Goal: Transaction & Acquisition: Purchase product/service

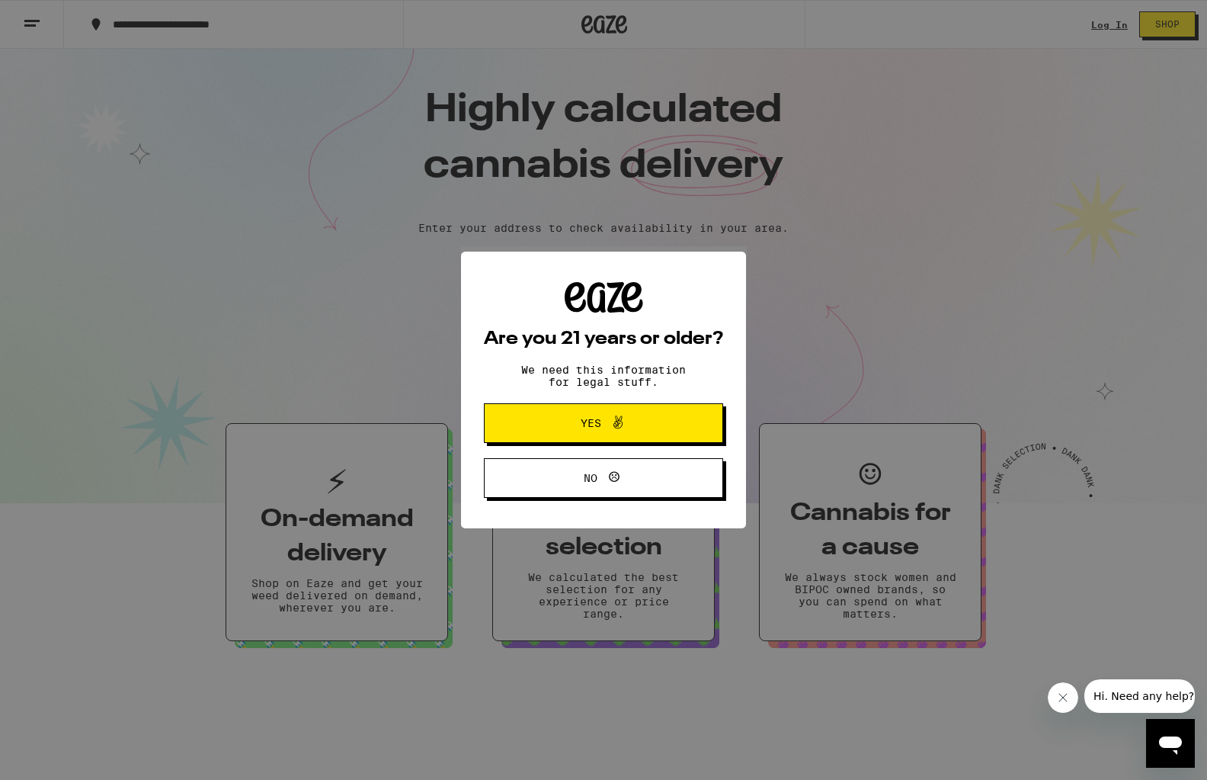
click at [588, 423] on span "Yes" at bounding box center [591, 423] width 21 height 11
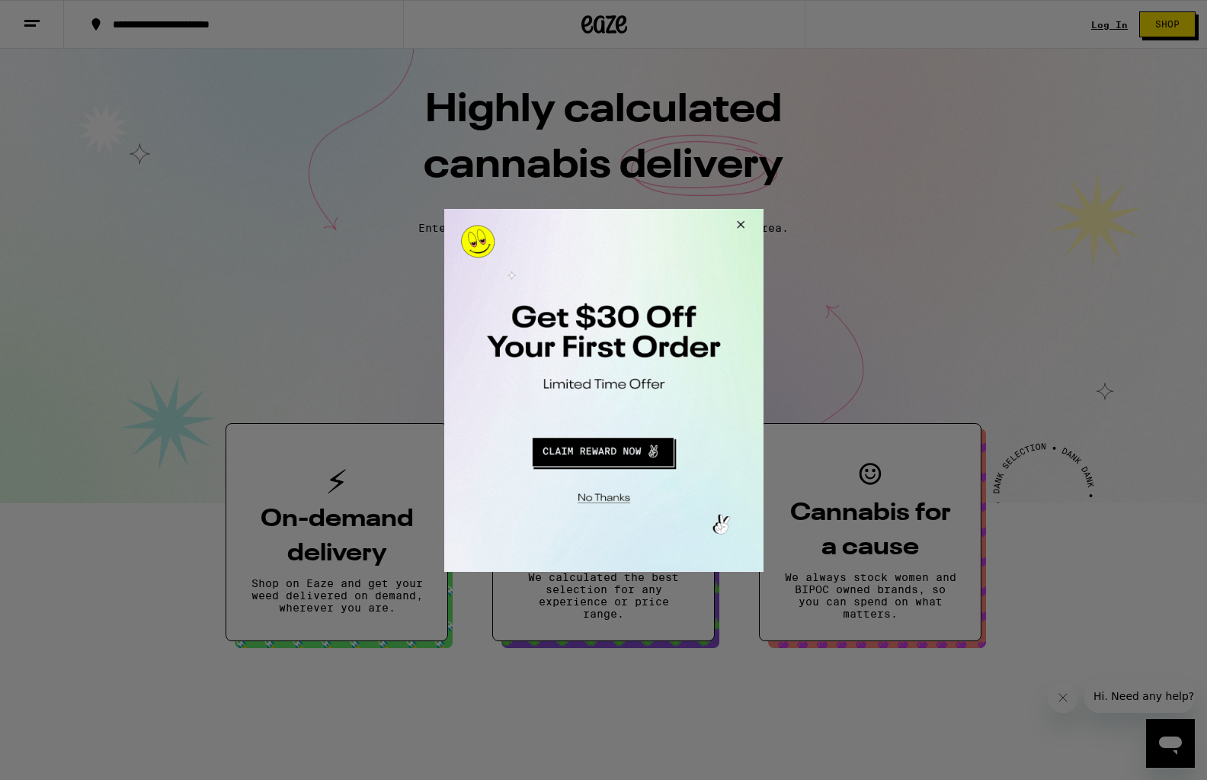
click at [1097, 25] on div at bounding box center [603, 390] width 1207 height 780
click at [1097, 27] on div at bounding box center [603, 390] width 1207 height 780
click at [741, 220] on button "Close Modal" at bounding box center [737, 226] width 41 height 37
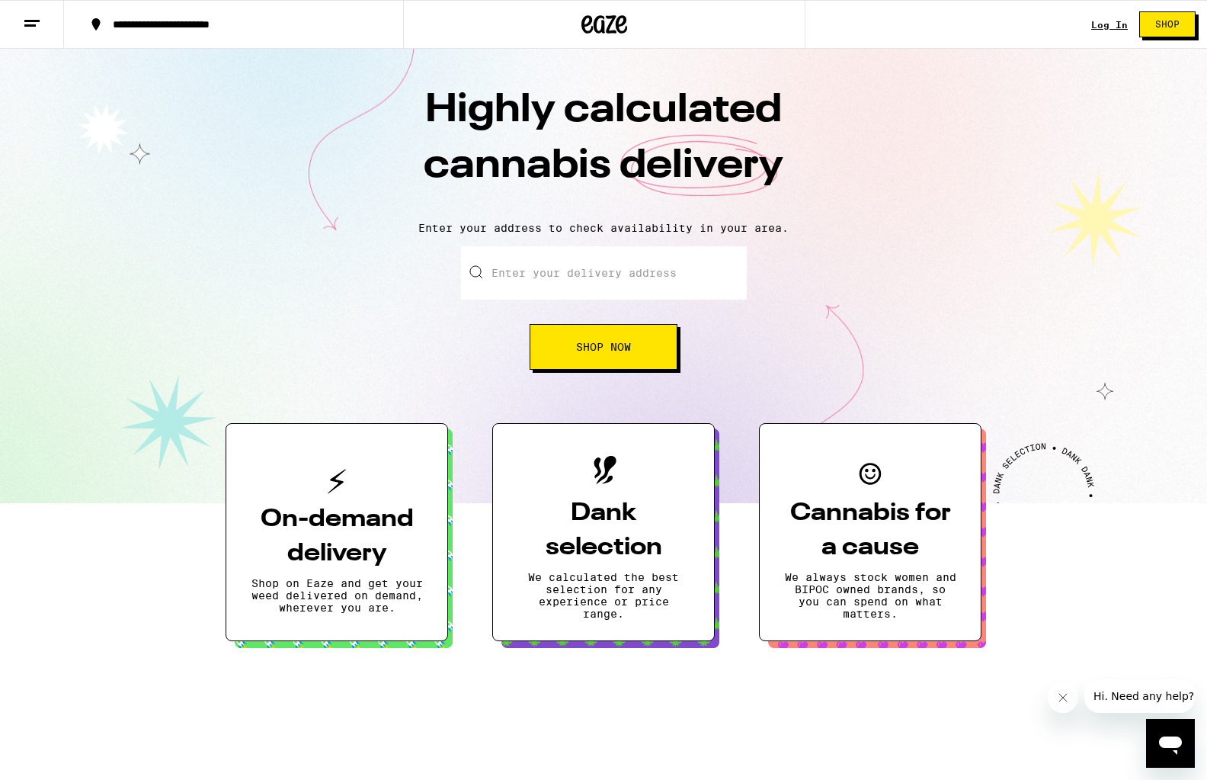
click at [1101, 30] on link "Log In" at bounding box center [1109, 25] width 37 height 10
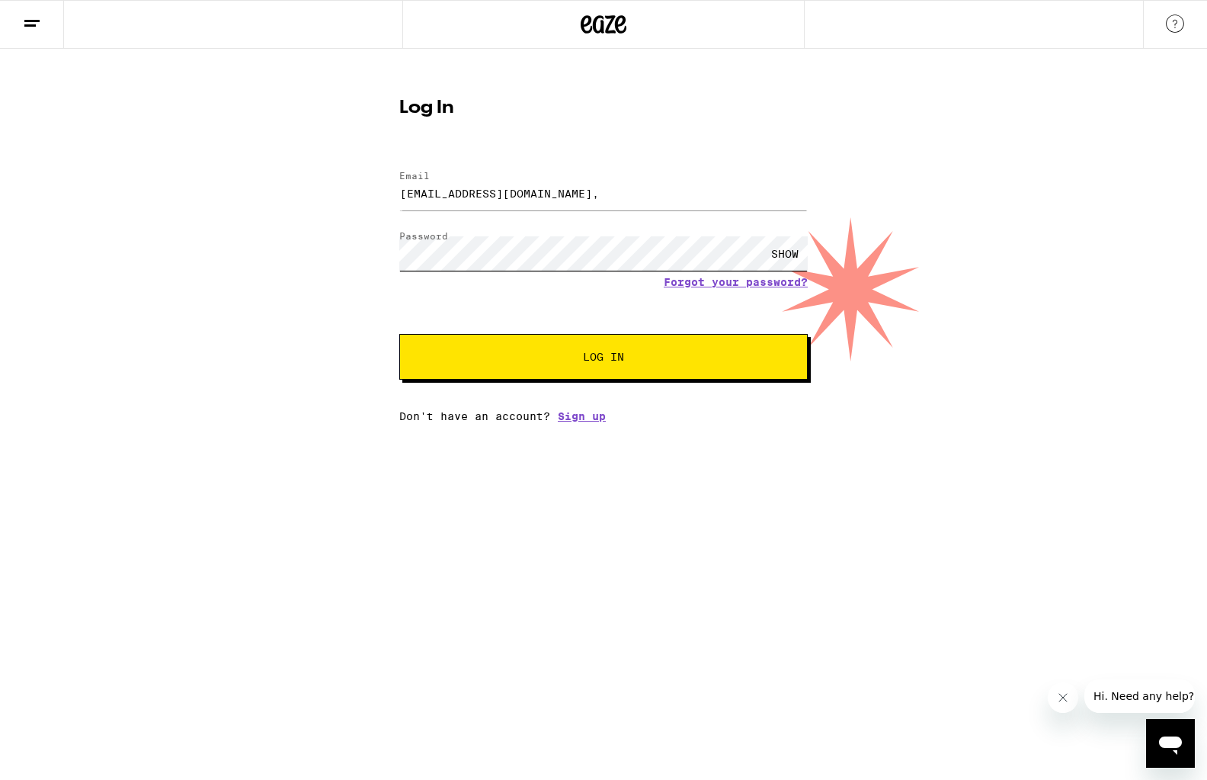
scroll to position [1, 0]
click at [557, 360] on span "Log In" at bounding box center [603, 356] width 285 height 11
click at [540, 360] on span "Log In" at bounding box center [603, 356] width 285 height 11
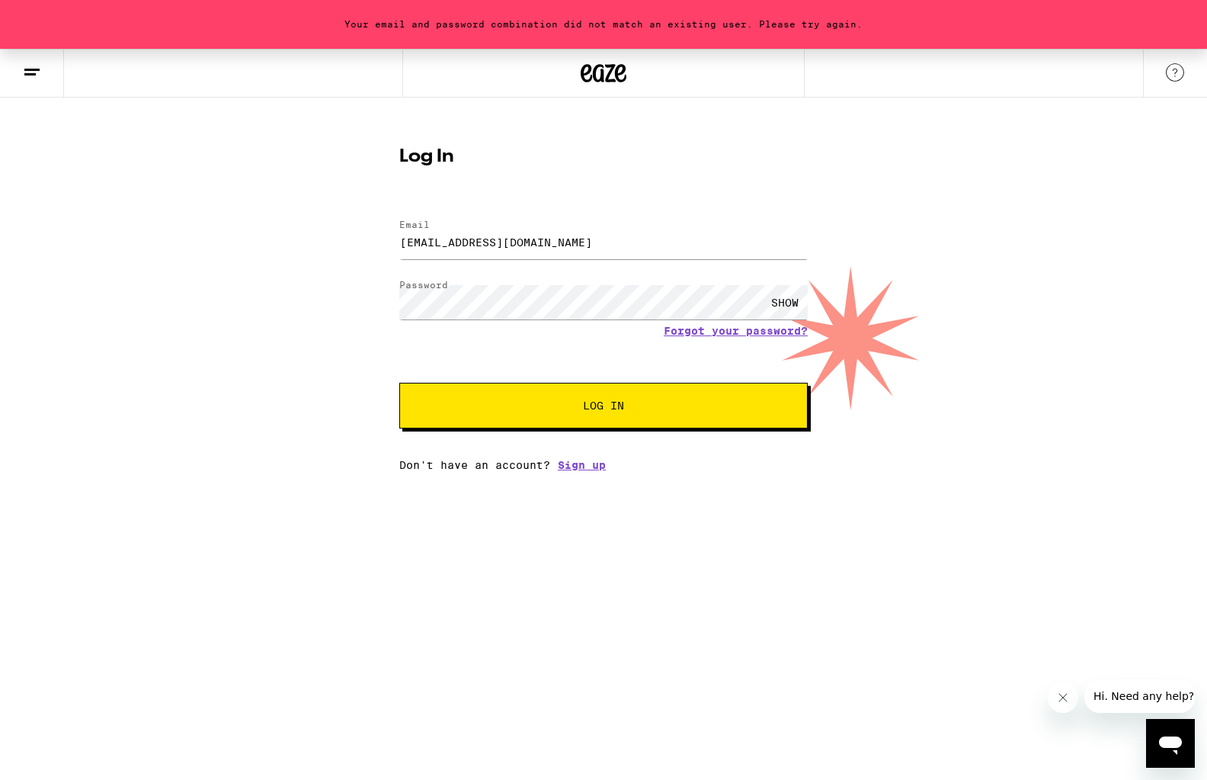
click at [567, 407] on span "Log In" at bounding box center [603, 405] width 285 height 11
click at [503, 249] on input "dabinx@scglobal.net" at bounding box center [603, 242] width 408 height 34
click at [576, 415] on button "Log In" at bounding box center [603, 406] width 408 height 46
click at [455, 241] on input "dabinx@scglobal.net" at bounding box center [603, 242] width 408 height 34
type input "dabinx@sbcglobal.net"
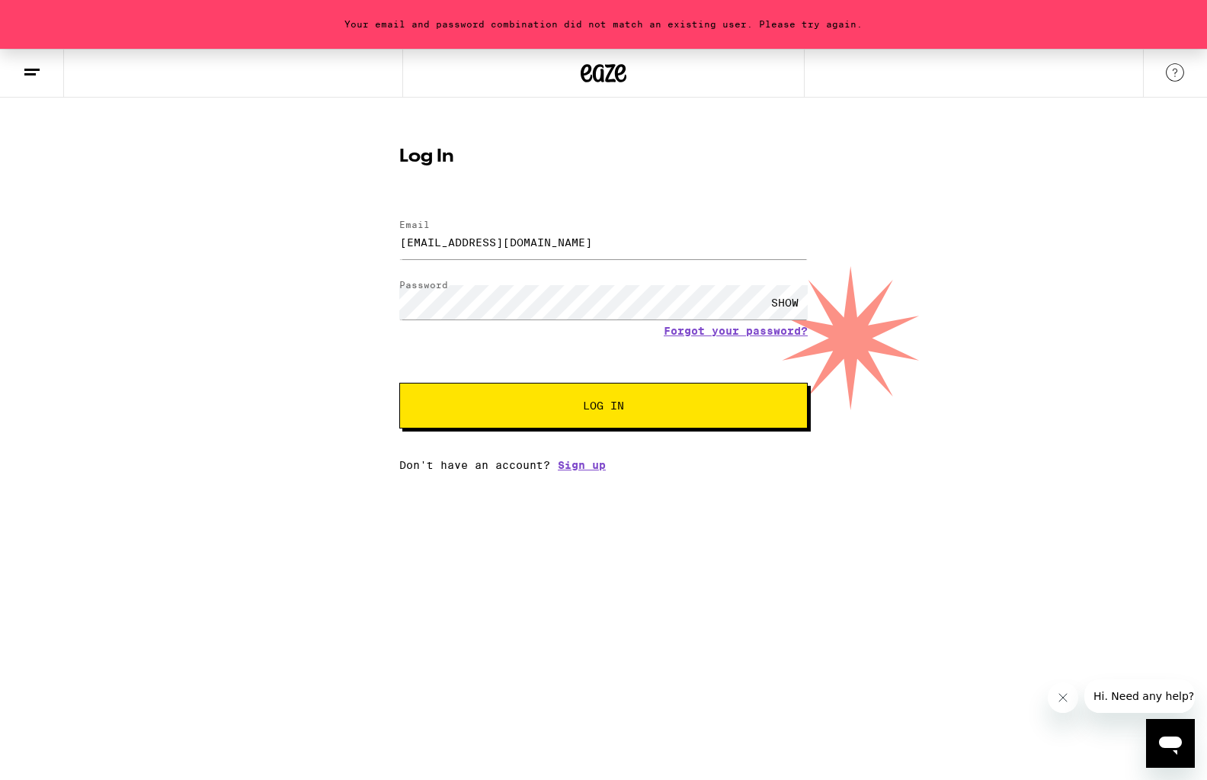
click at [518, 407] on span "Log In" at bounding box center [603, 405] width 285 height 11
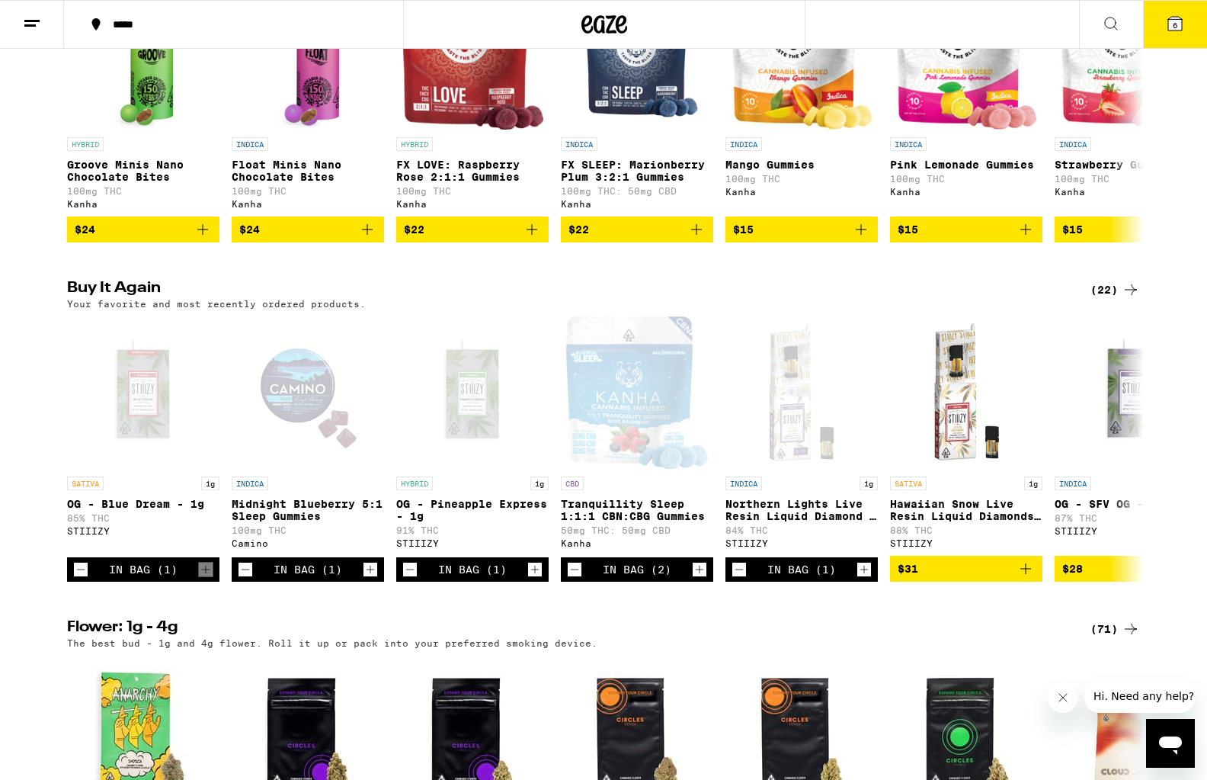
scroll to position [1007, 0]
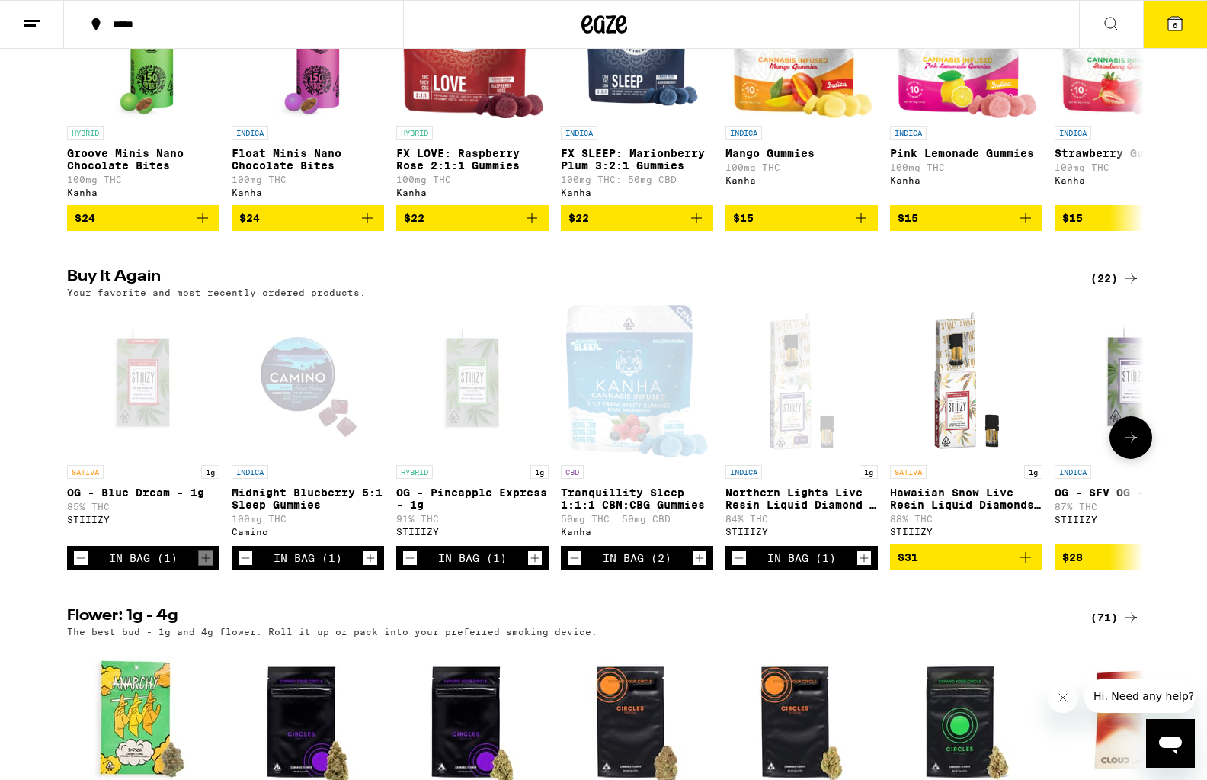
click at [76, 567] on icon "Decrement" at bounding box center [81, 558] width 14 height 18
click at [242, 567] on icon "Decrement" at bounding box center [246, 558] width 14 height 18
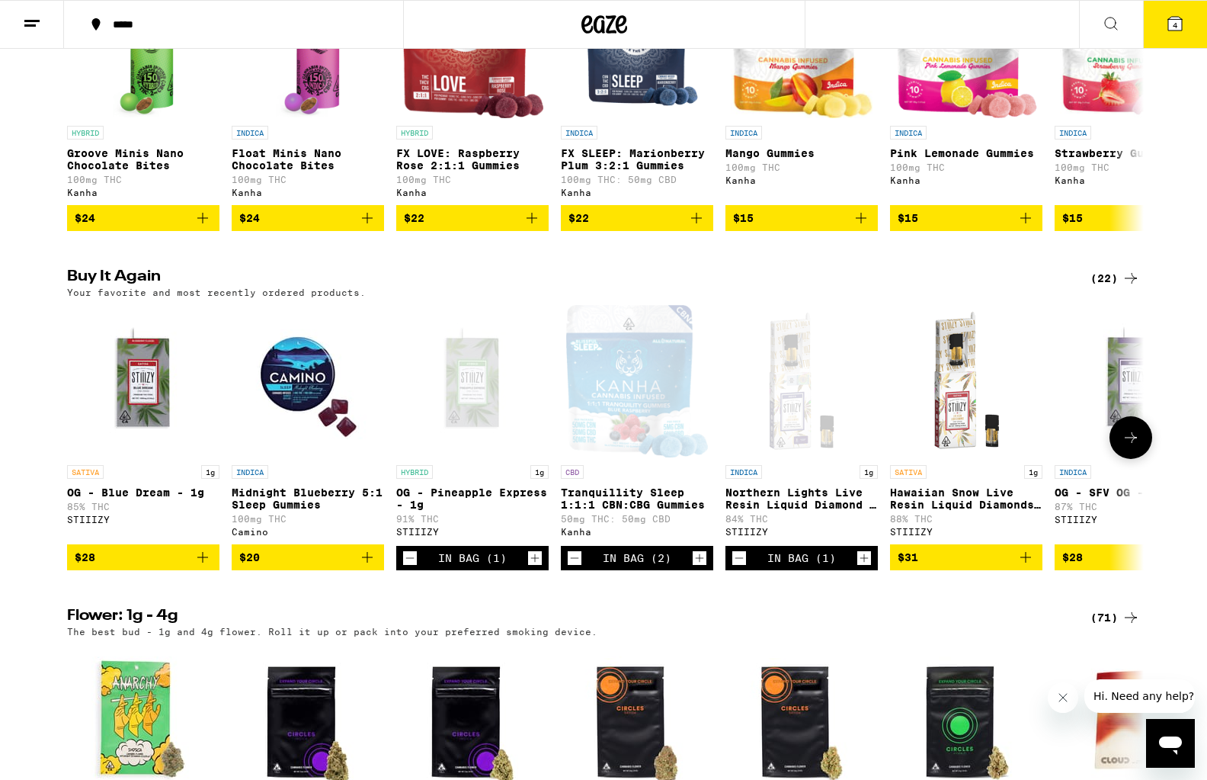
click at [410, 567] on icon "Decrement" at bounding box center [410, 558] width 14 height 18
click at [580, 567] on icon "Decrement" at bounding box center [575, 558] width 14 height 18
click at [579, 567] on icon "Decrement" at bounding box center [575, 558] width 14 height 18
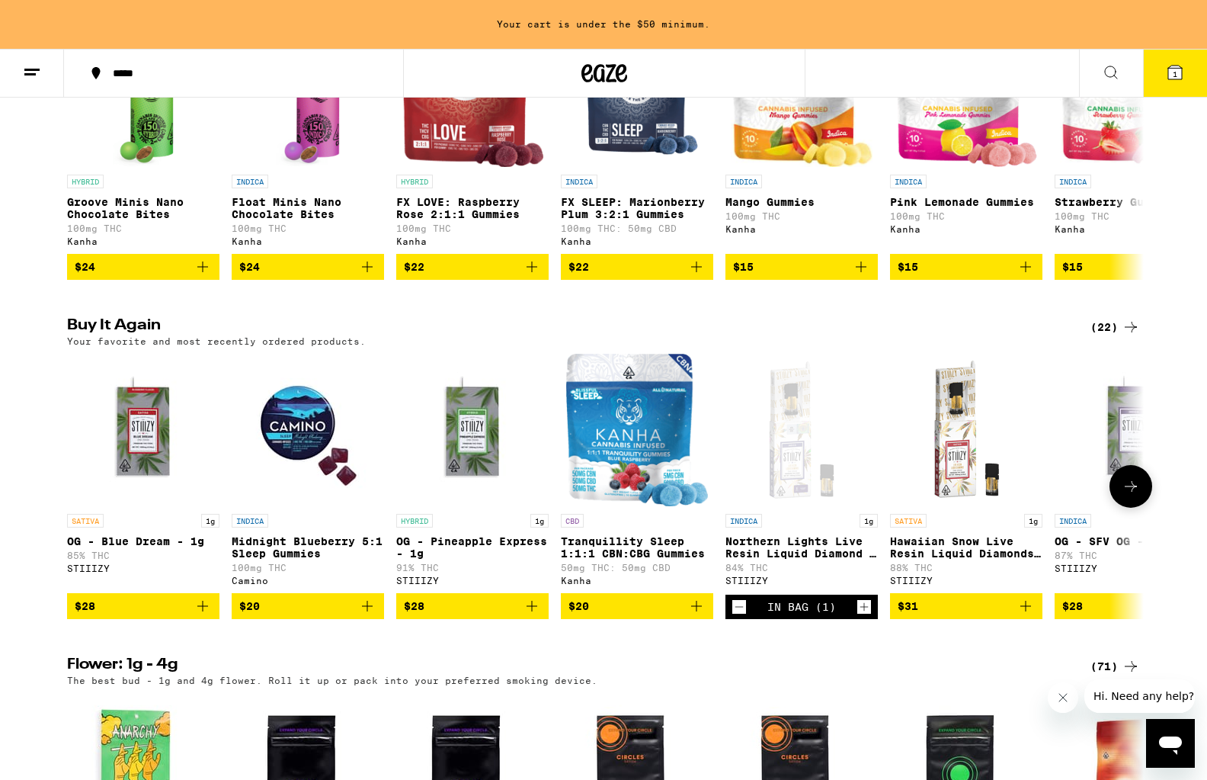
click at [738, 616] on icon "Decrement" at bounding box center [739, 606] width 14 height 18
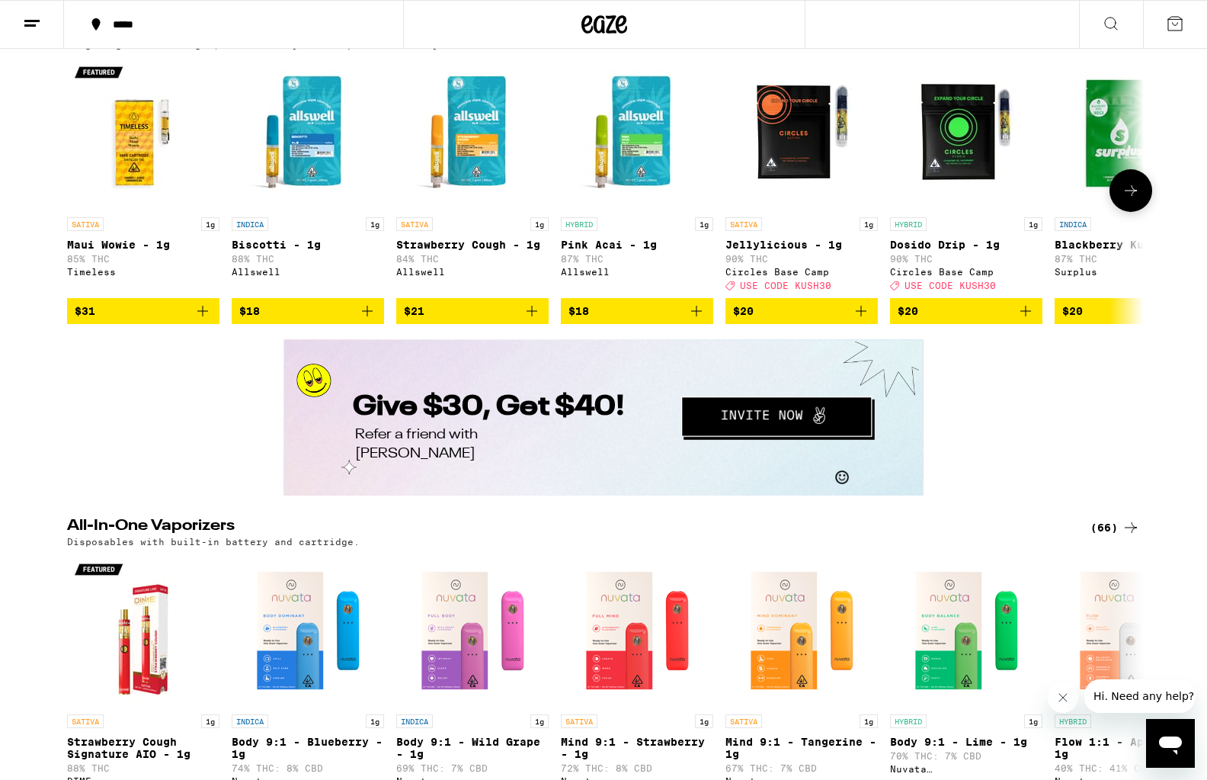
scroll to position [2298, 0]
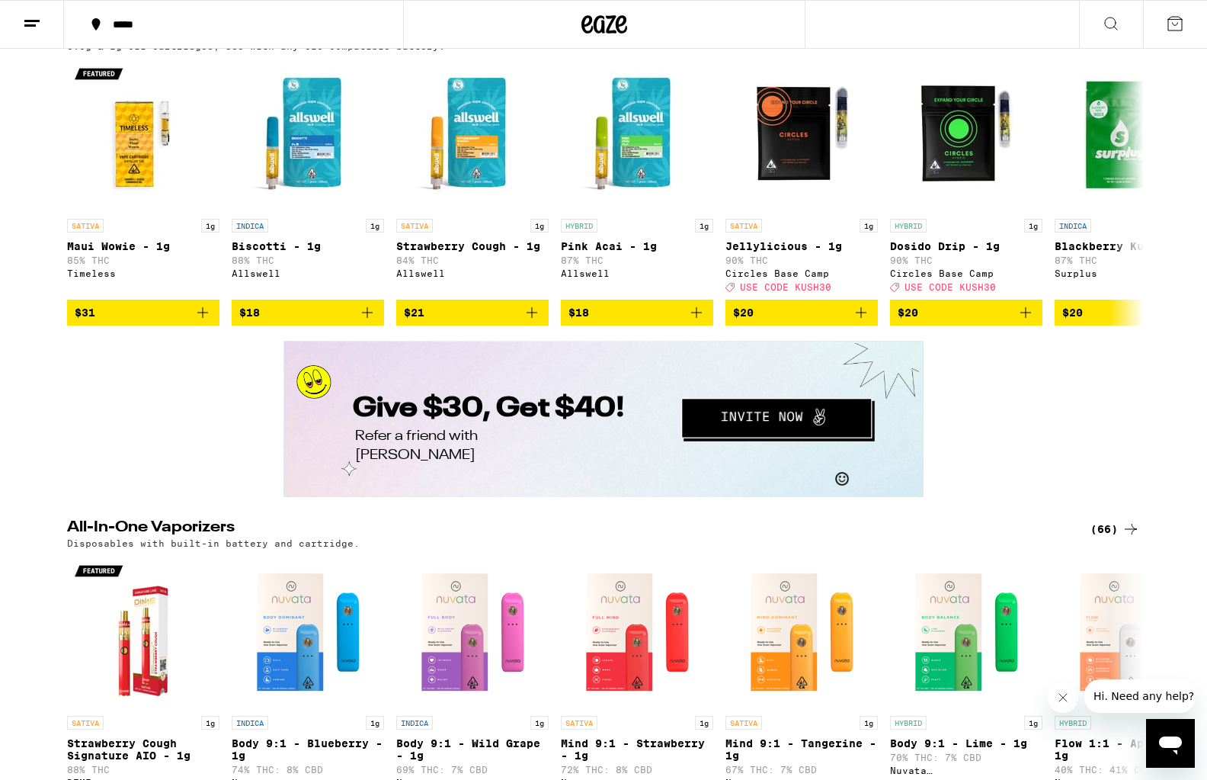
click at [697, 424] on button "Redirect to URL" at bounding box center [778, 419] width 195 height 47
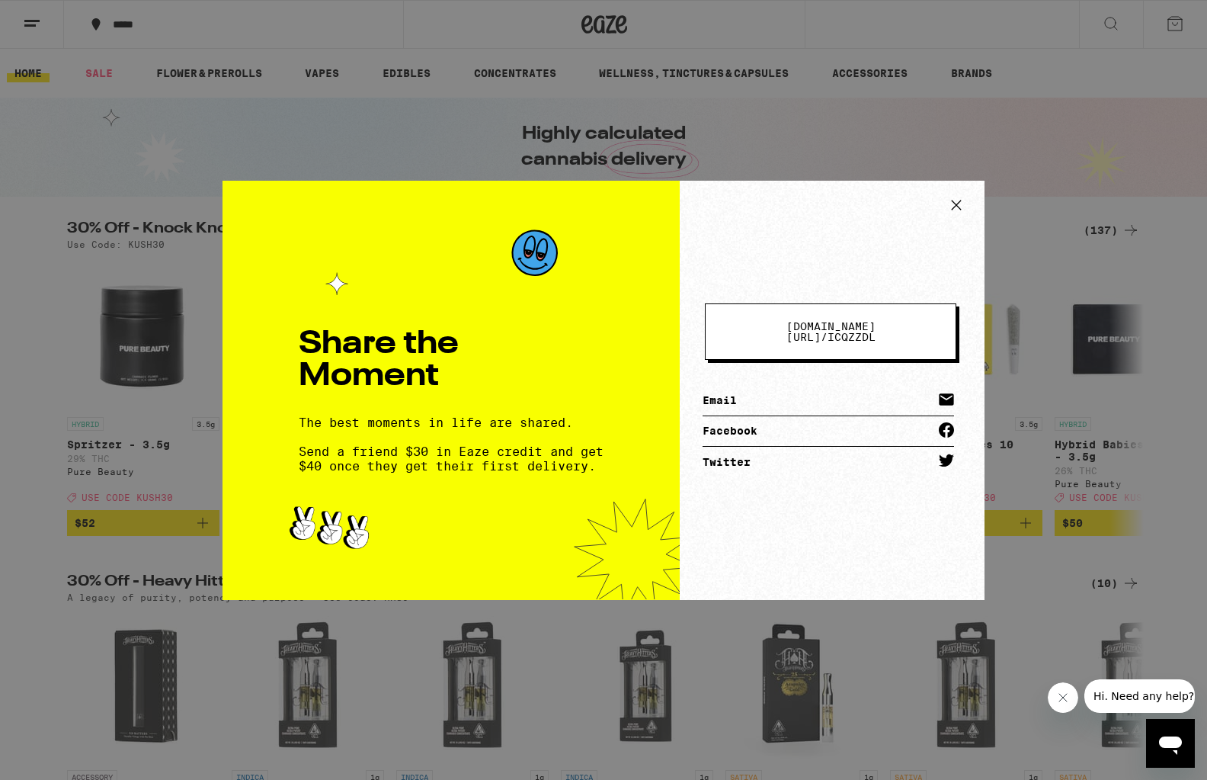
click at [709, 391] on link "Email" at bounding box center [828, 401] width 251 height 30
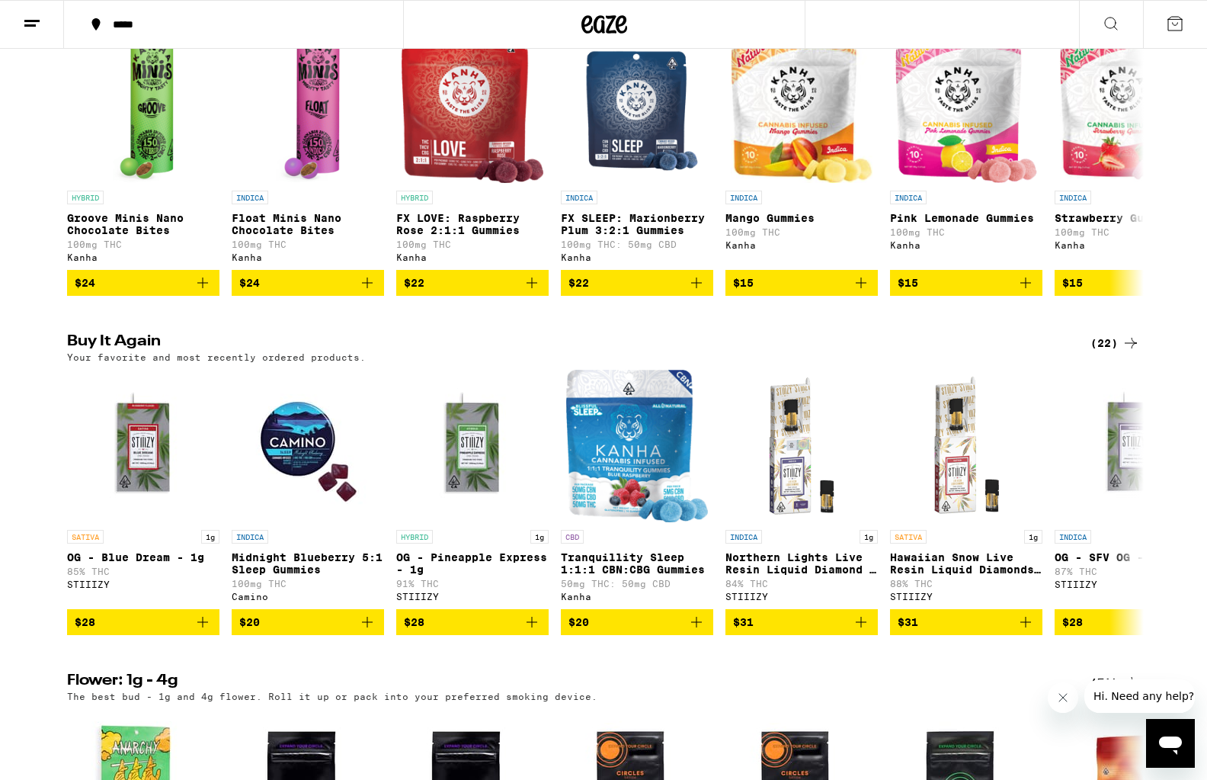
scroll to position [948, 0]
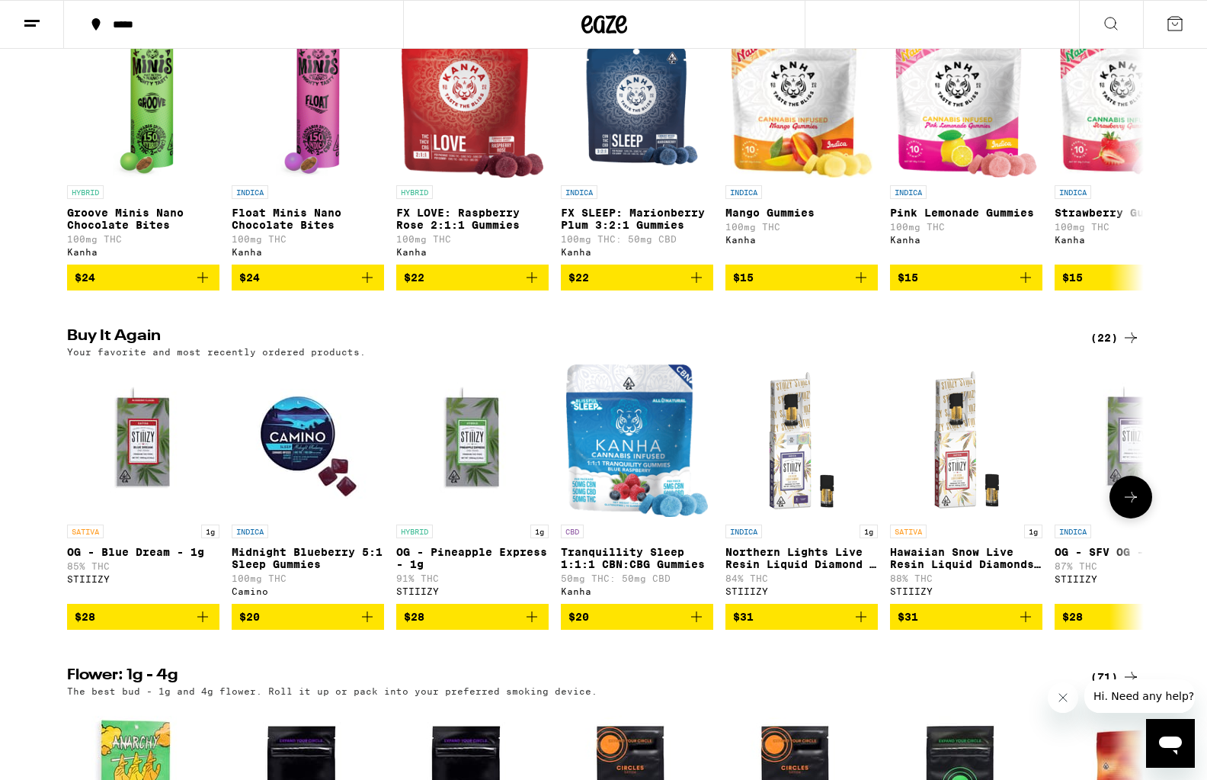
click at [295, 626] on span "$20" at bounding box center [307, 616] width 137 height 18
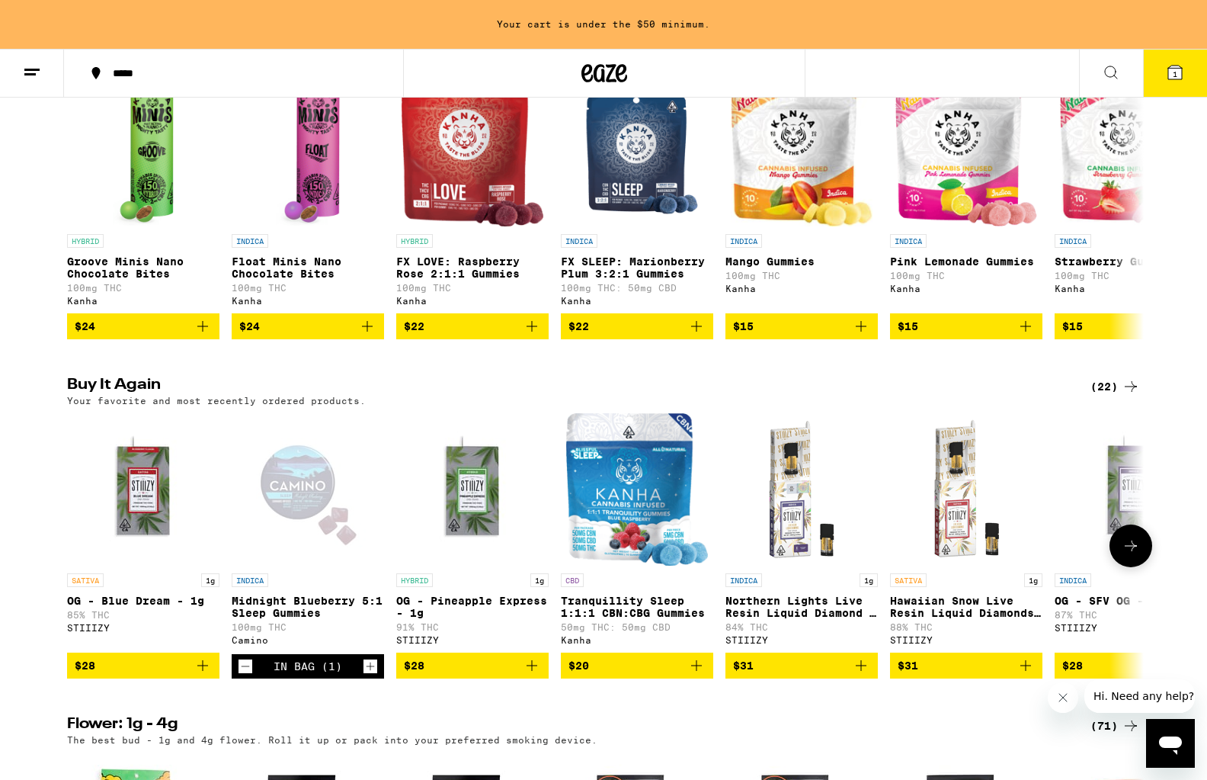
scroll to position [0, 2]
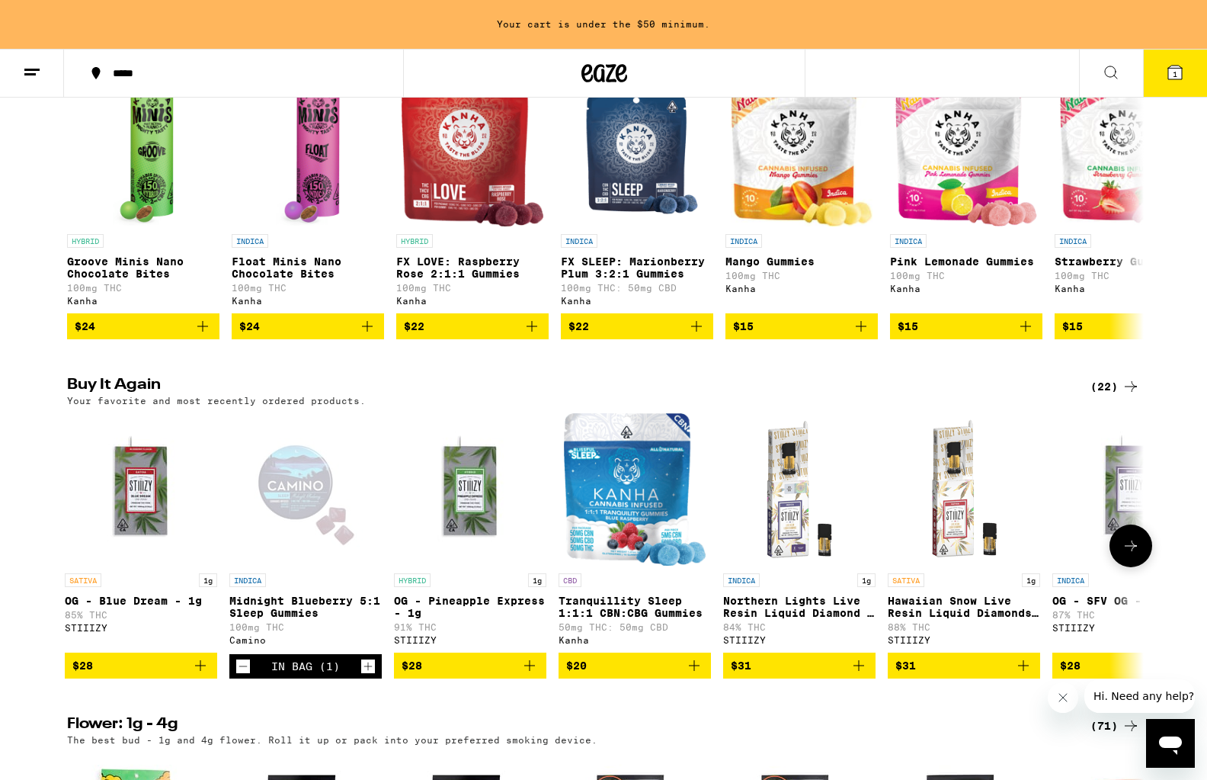
click at [660, 674] on span "$20" at bounding box center [634, 665] width 137 height 18
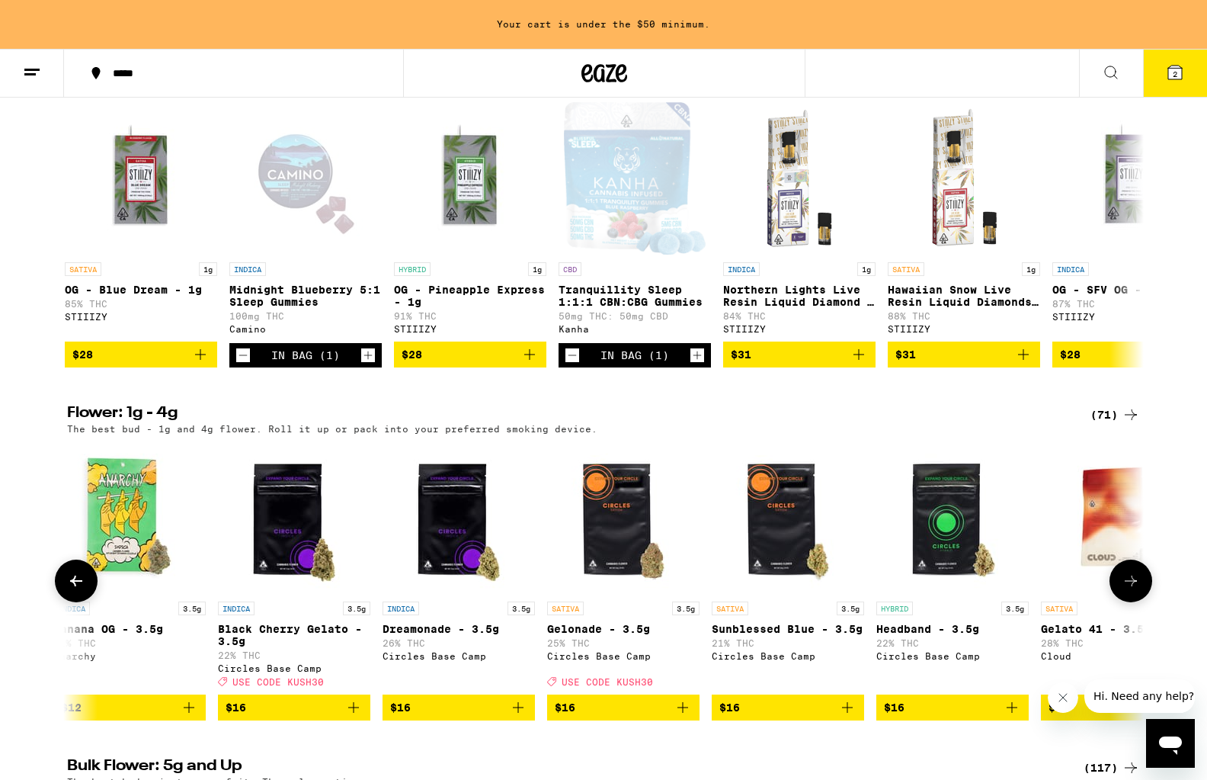
scroll to position [1260, 0]
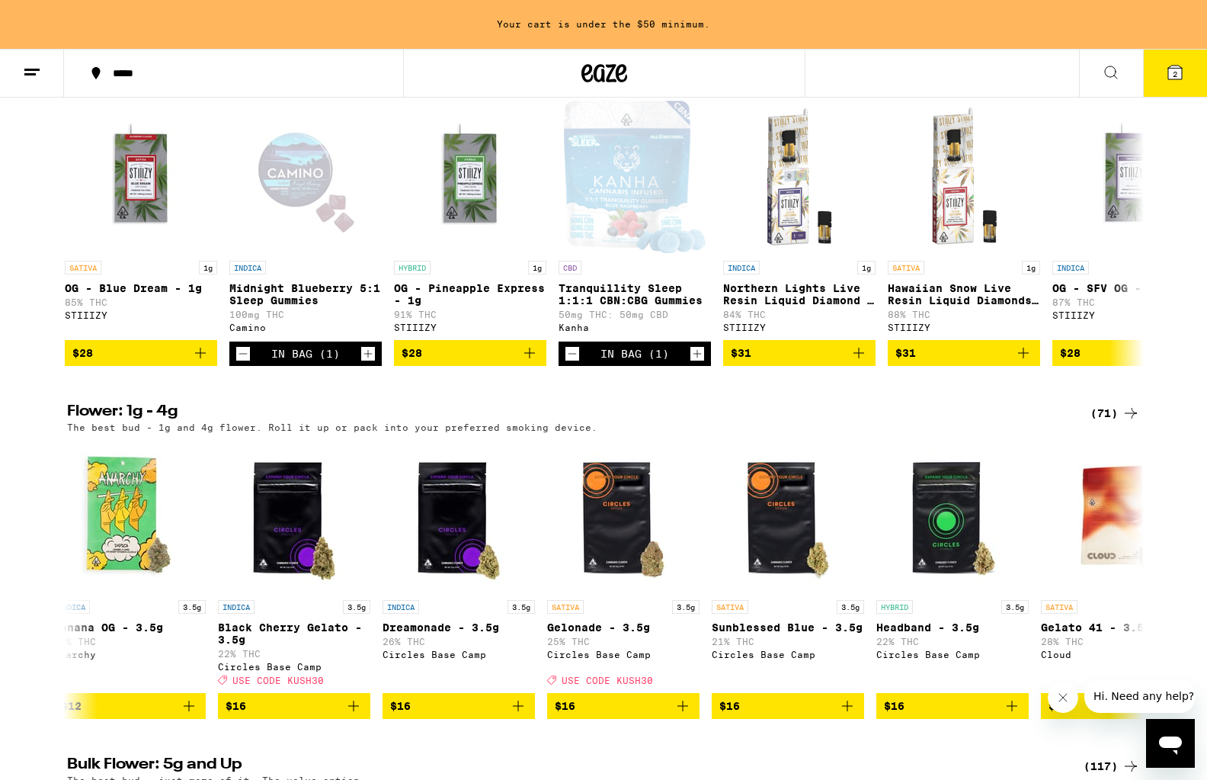
click at [155, 69] on div "*****" at bounding box center [242, 73] width 275 height 11
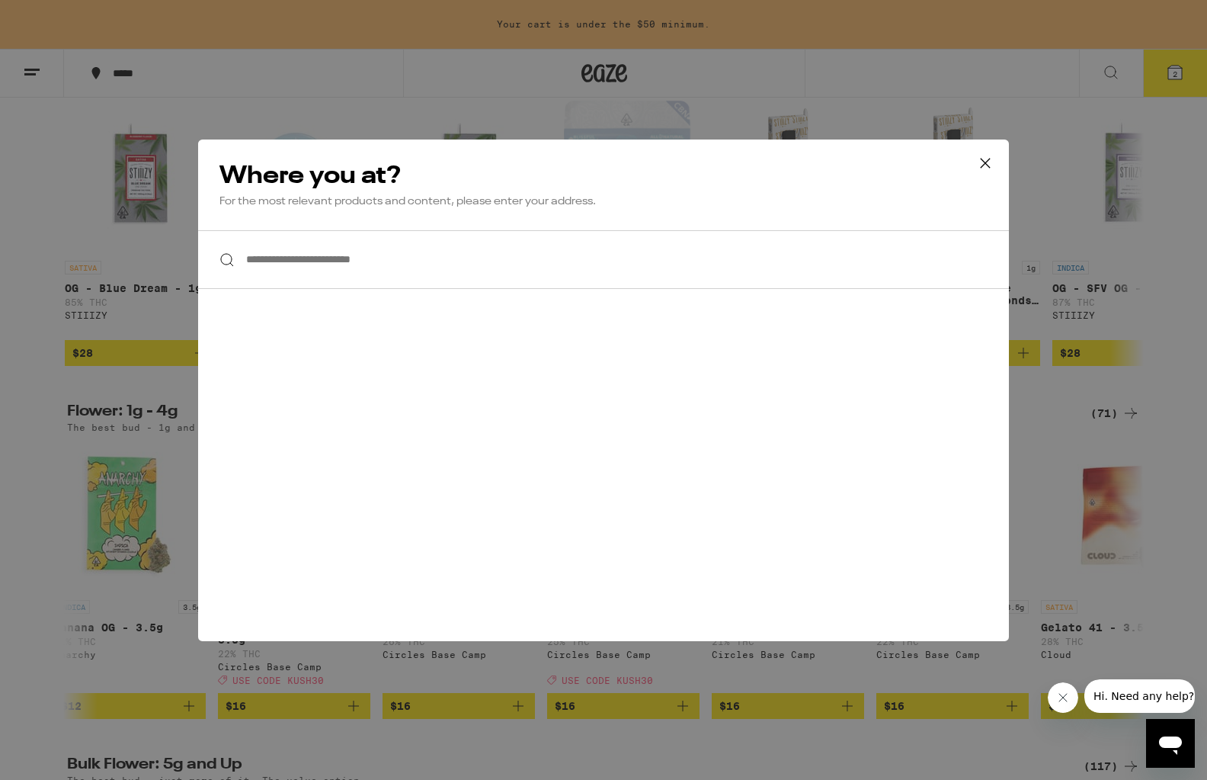
click at [272, 265] on input "**********" at bounding box center [603, 259] width 811 height 59
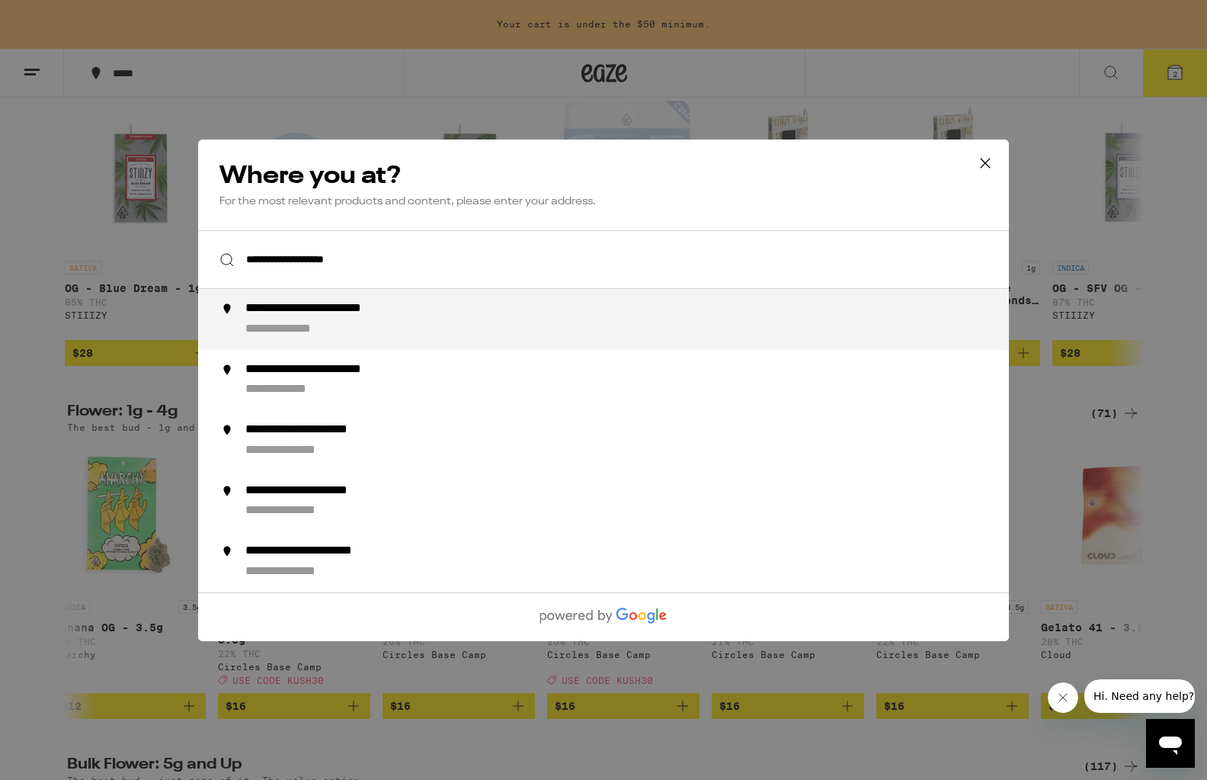
drag, startPoint x: 273, startPoint y: 265, endPoint x: 290, endPoint y: 311, distance: 49.0
click at [290, 311] on div "**********" at bounding box center [343, 309] width 197 height 16
type input "**********"
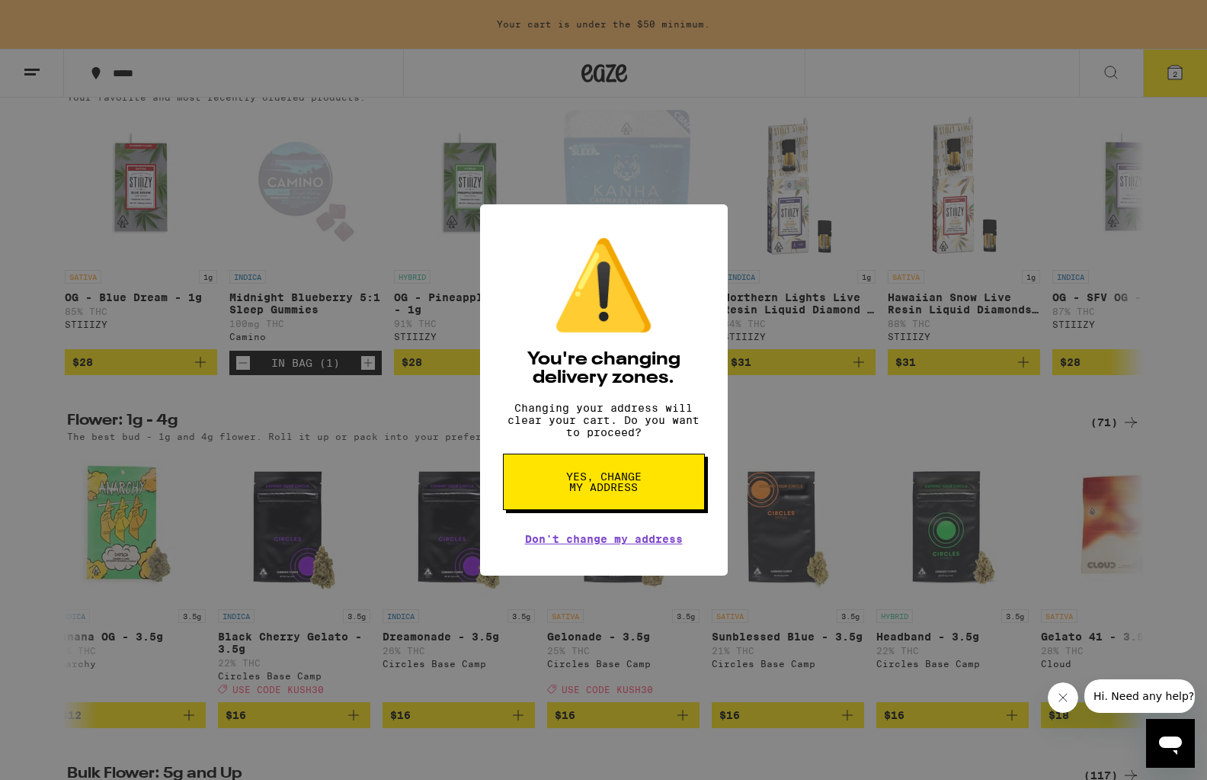
scroll to position [1251, 0]
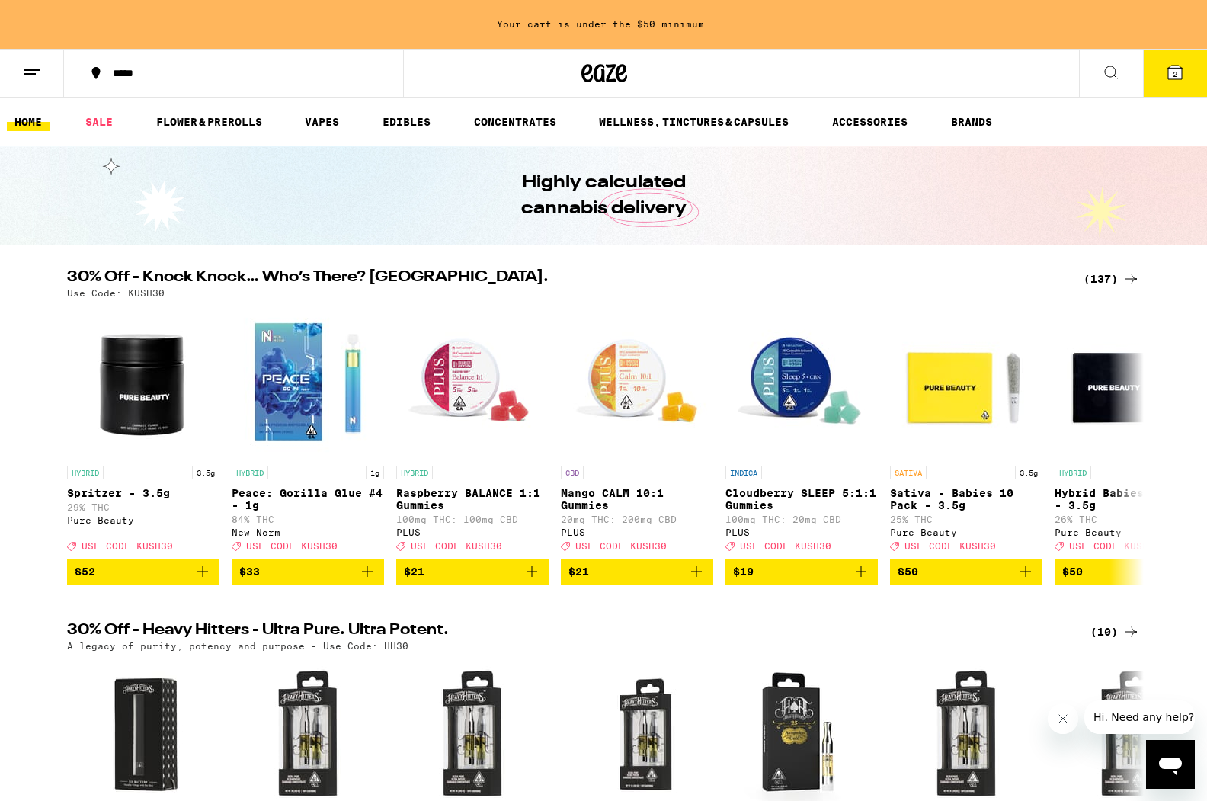
click at [29, 66] on icon at bounding box center [32, 72] width 18 height 18
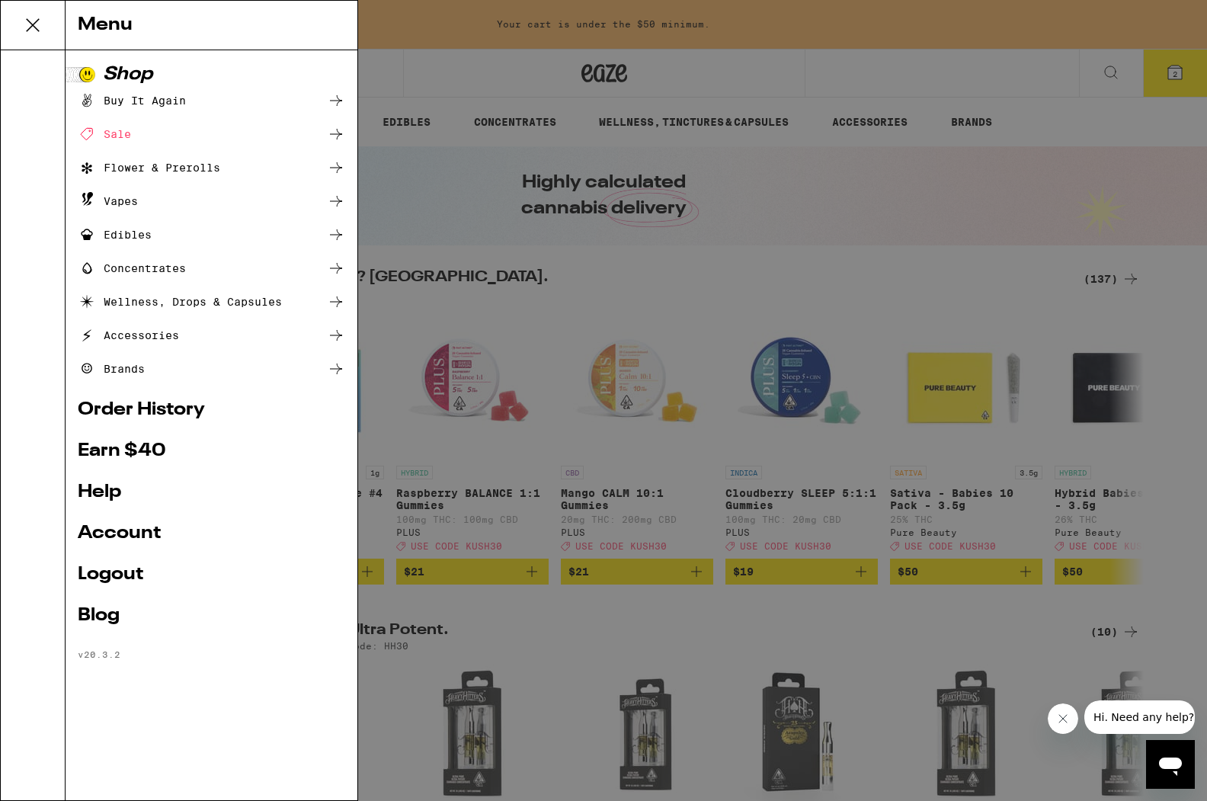
click at [139, 570] on link "Logout" at bounding box center [211, 574] width 267 height 18
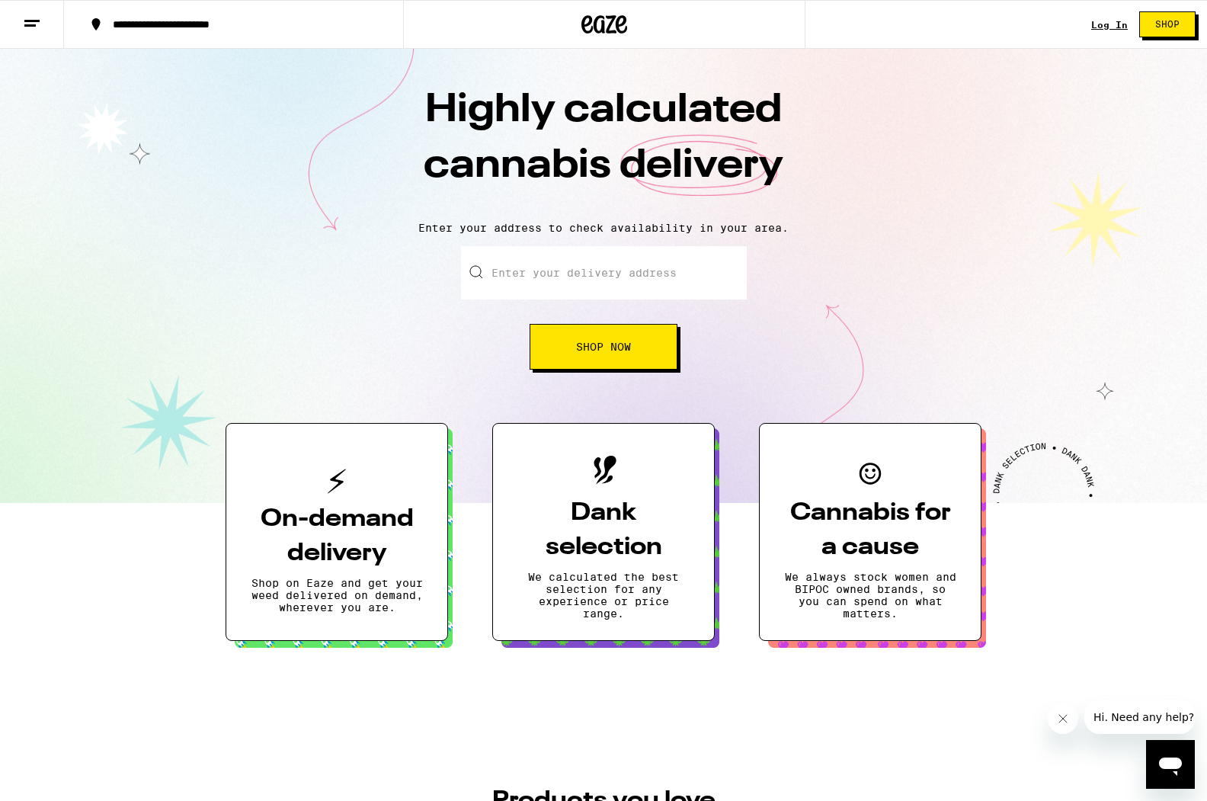
click at [1105, 21] on link "Log In" at bounding box center [1109, 25] width 37 height 10
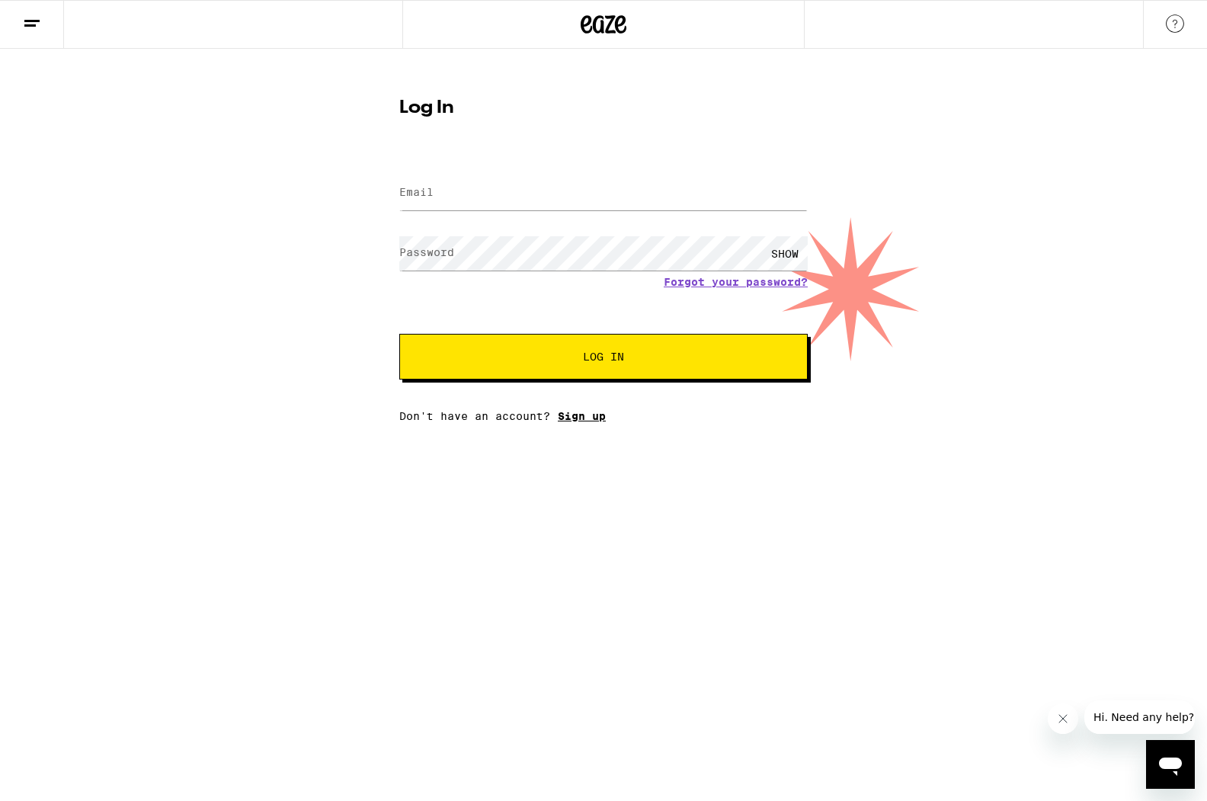
click at [582, 415] on link "Sign up" at bounding box center [582, 416] width 48 height 12
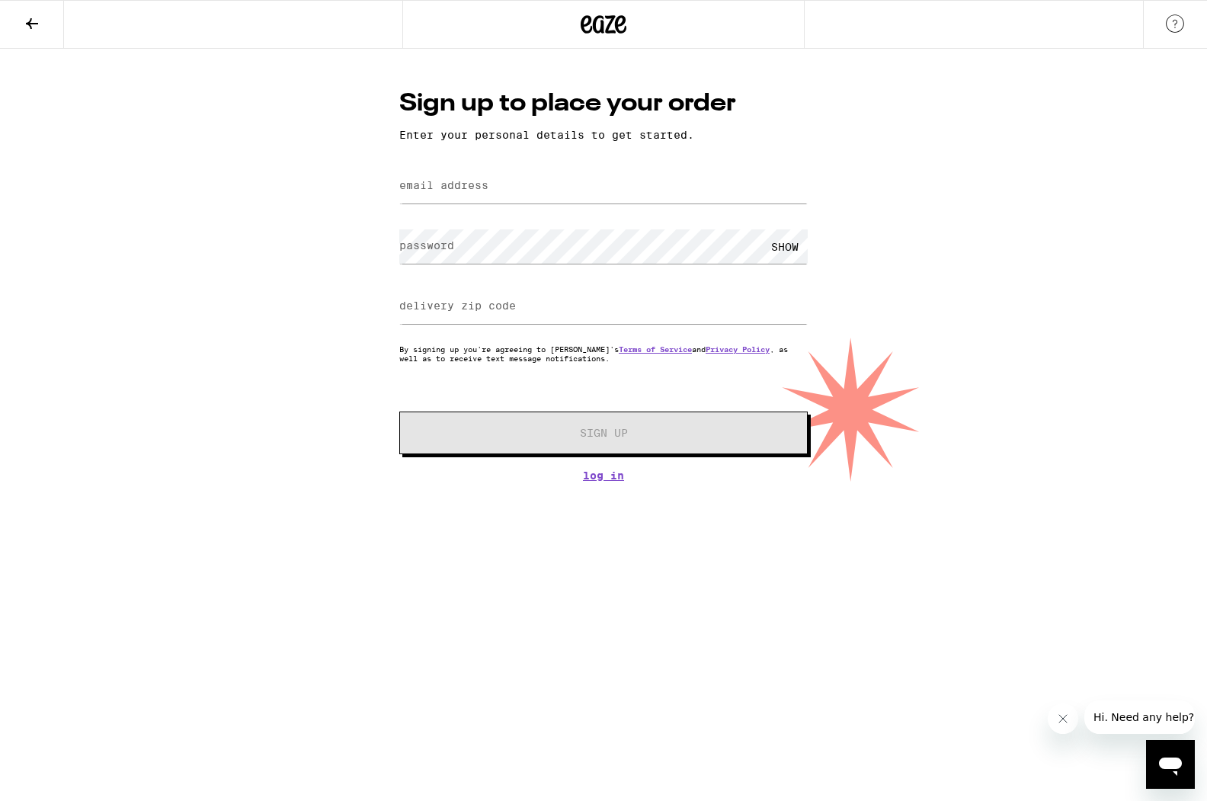
drag, startPoint x: 409, startPoint y: 184, endPoint x: 454, endPoint y: 184, distance: 45.0
click at [418, 184] on label "email address" at bounding box center [443, 185] width 89 height 12
type input "[EMAIL_ADDRESS][DOMAIN_NAME]"
click at [416, 249] on label "password" at bounding box center [426, 245] width 55 height 12
click at [475, 306] on label "delivery zip code" at bounding box center [457, 305] width 117 height 12
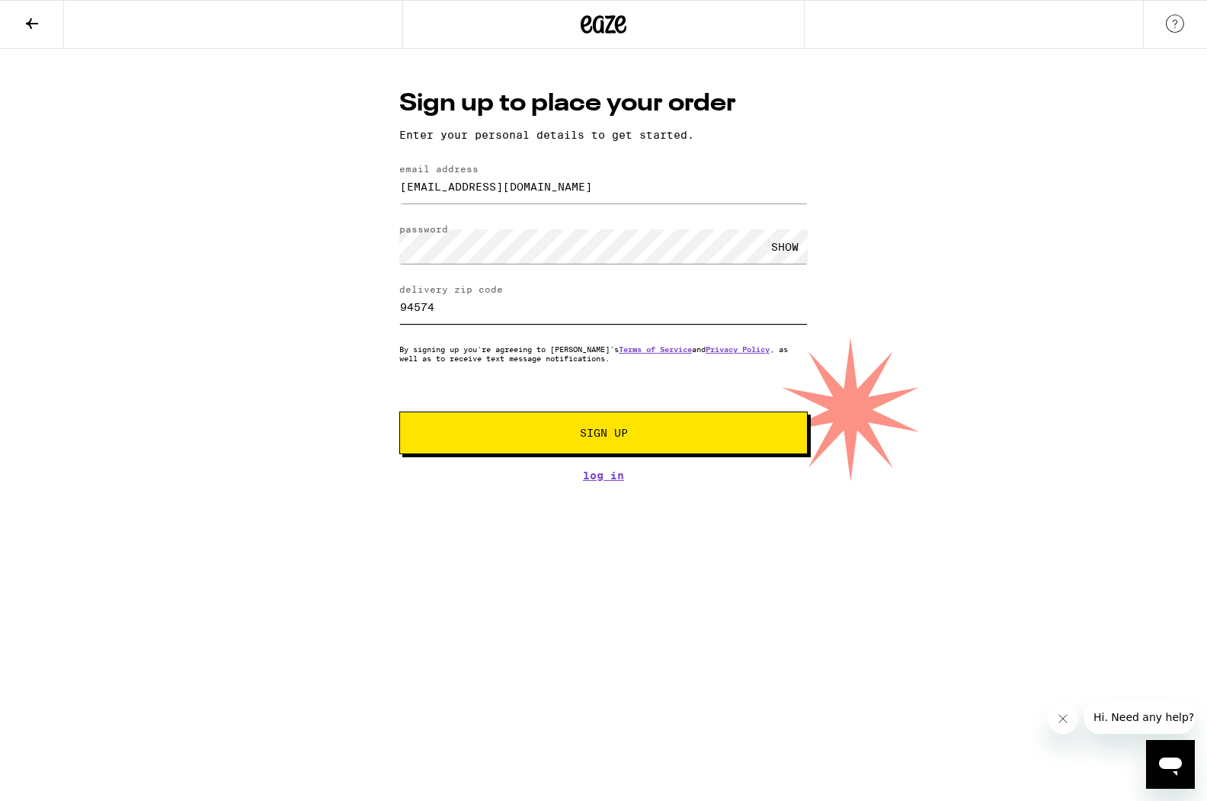
type input "94574"
click at [597, 433] on span "Sign Up" at bounding box center [604, 433] width 48 height 11
